Goal: Go to known website: Access a specific website the user already knows

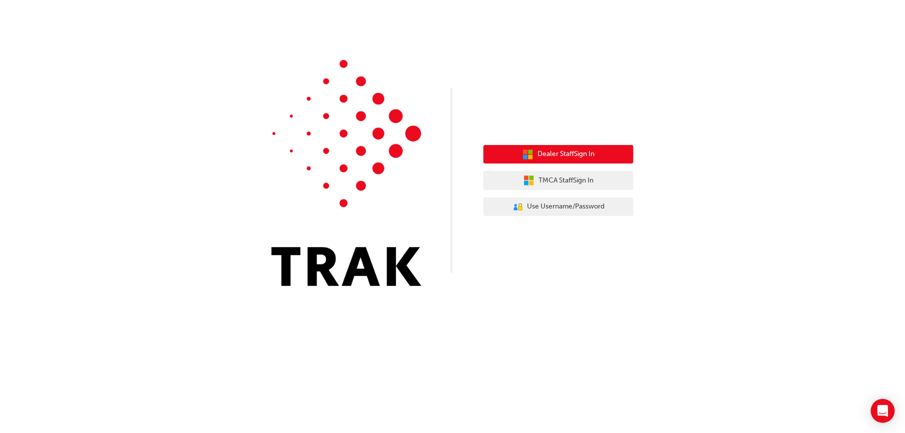
click at [577, 151] on span "Dealer Staff Sign In" at bounding box center [565, 153] width 57 height 11
